Goal: Task Accomplishment & Management: Manage account settings

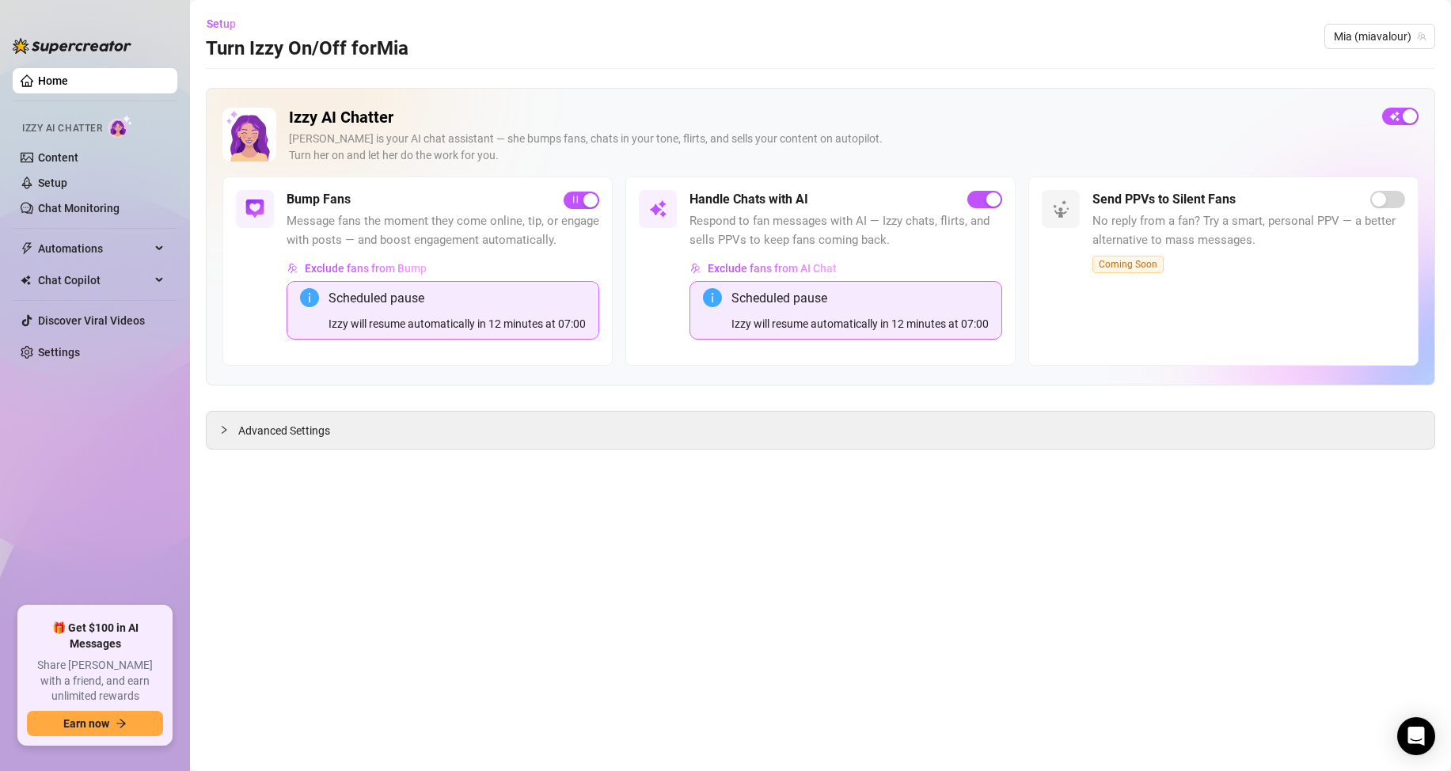
click at [588, 213] on span "Message fans the moment they come online, tip, or engage with posts — and boost…" at bounding box center [443, 230] width 313 height 37
click at [585, 205] on div "button" at bounding box center [590, 200] width 14 height 14
click at [971, 194] on span "button" at bounding box center [984, 199] width 35 height 17
click at [754, 603] on main "Setup Turn Izzy On/Off for [PERSON_NAME] (miavalour) Izzy AI Chatter [PERSON_NA…" at bounding box center [820, 385] width 1261 height 771
click at [1402, 120] on span "button" at bounding box center [1400, 116] width 36 height 17
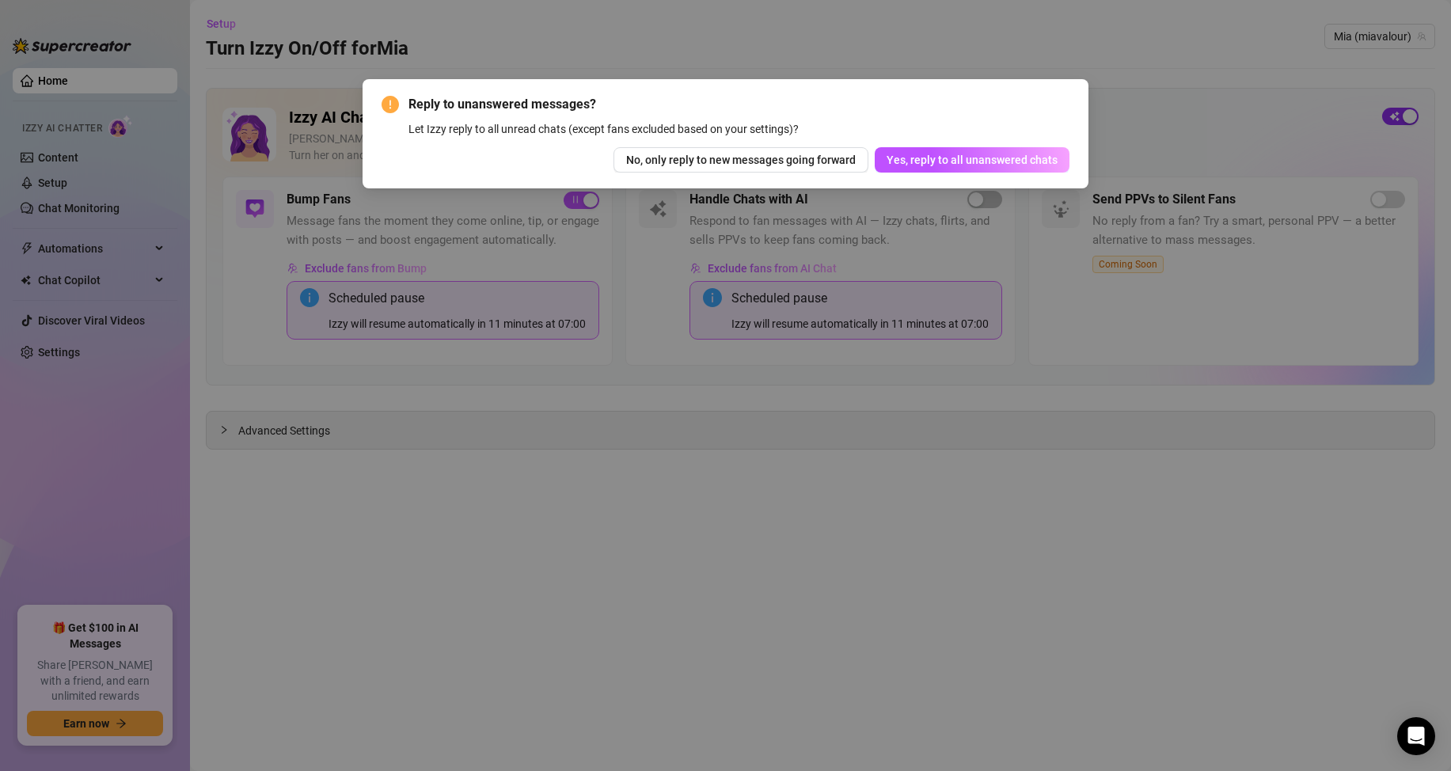
click at [1402, 120] on div "Reply to unanswered messages? Let Izzy reply to all unread chats (except fans e…" at bounding box center [725, 385] width 1451 height 771
click at [781, 281] on div "Reply to unanswered messages? Let Izzy reply to all unread chats (except fans e…" at bounding box center [725, 385] width 1451 height 771
click at [785, 164] on span "No, only reply to new messages going forward" at bounding box center [741, 160] width 230 height 13
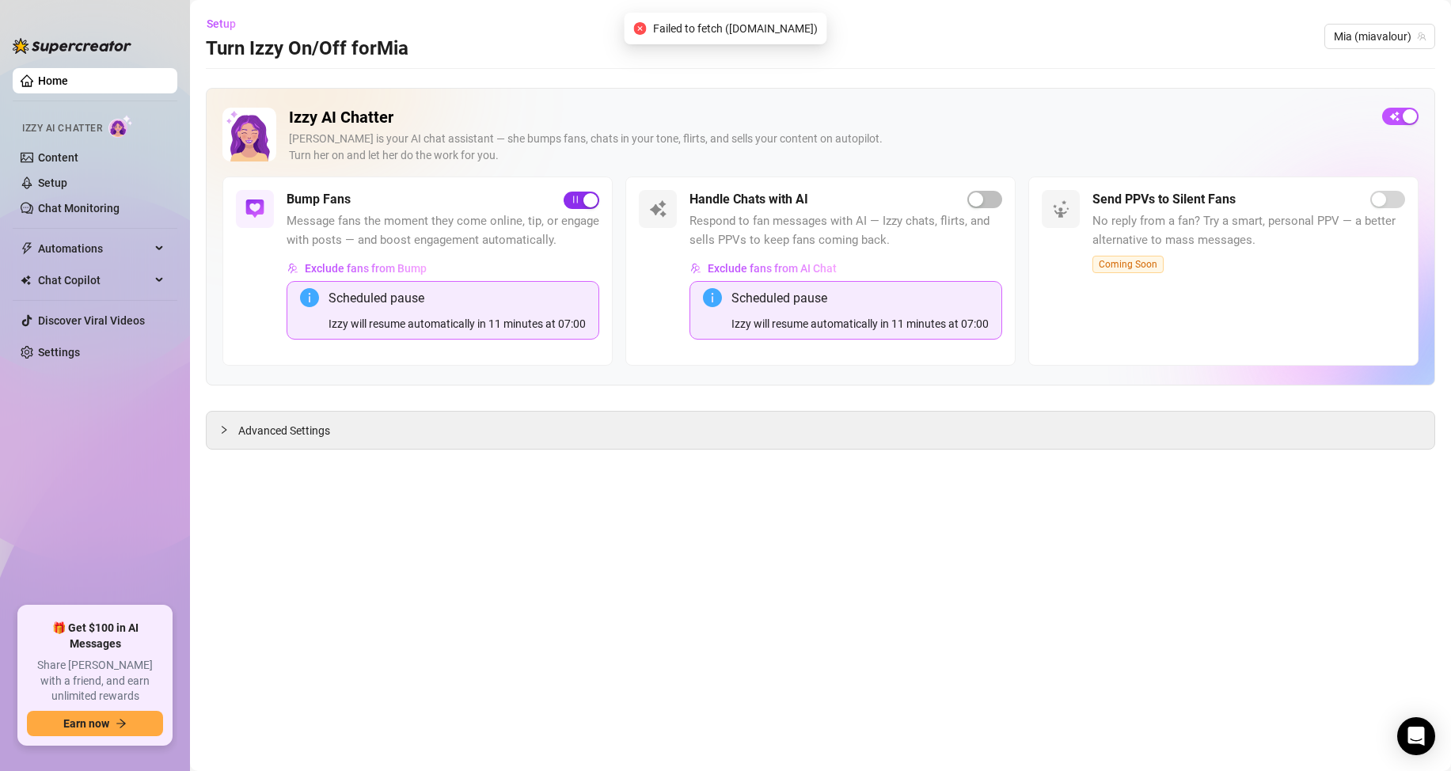
click at [591, 195] on div "button" at bounding box center [590, 200] width 14 height 14
click at [827, 523] on main "Setup Turn Izzy On/Off for [PERSON_NAME] (miavalour) Izzy AI Chatter [PERSON_NA…" at bounding box center [820, 385] width 1261 height 771
click at [840, 643] on main "Setup Turn Izzy On/Off for [PERSON_NAME] (miavalour) Izzy AI Chatter [PERSON_NA…" at bounding box center [820, 385] width 1261 height 771
click at [766, 611] on main "Setup Turn Izzy On/Off for [PERSON_NAME] (miavalour) Izzy AI Chatter [PERSON_NA…" at bounding box center [820, 385] width 1261 height 771
